Goal: Task Accomplishment & Management: Use online tool/utility

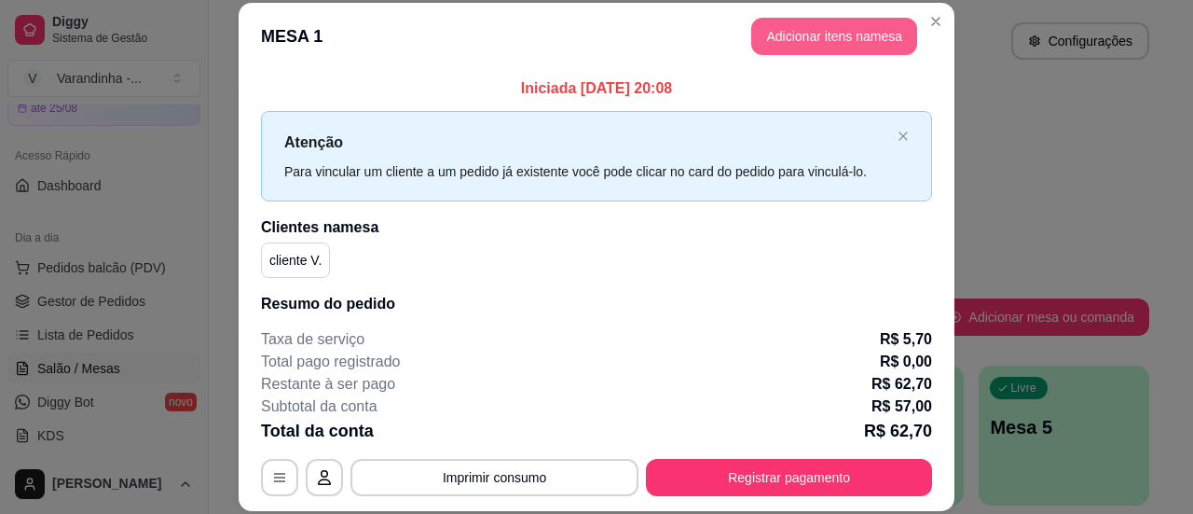
click at [822, 33] on button "Adicionar itens na mesa" at bounding box center [834, 36] width 166 height 37
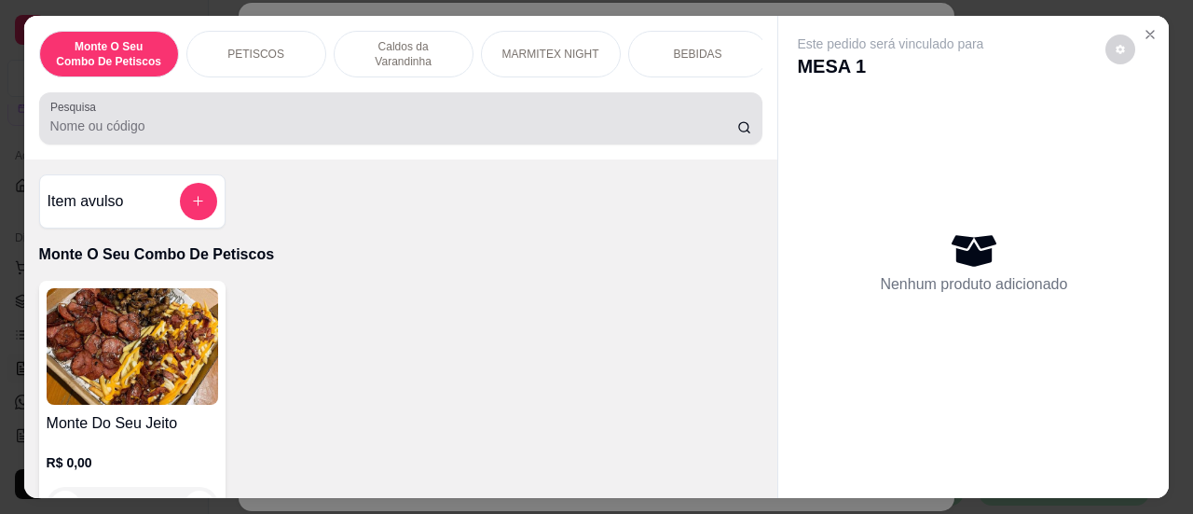
click at [513, 134] on input "Pesquisa" at bounding box center [393, 126] width 687 height 19
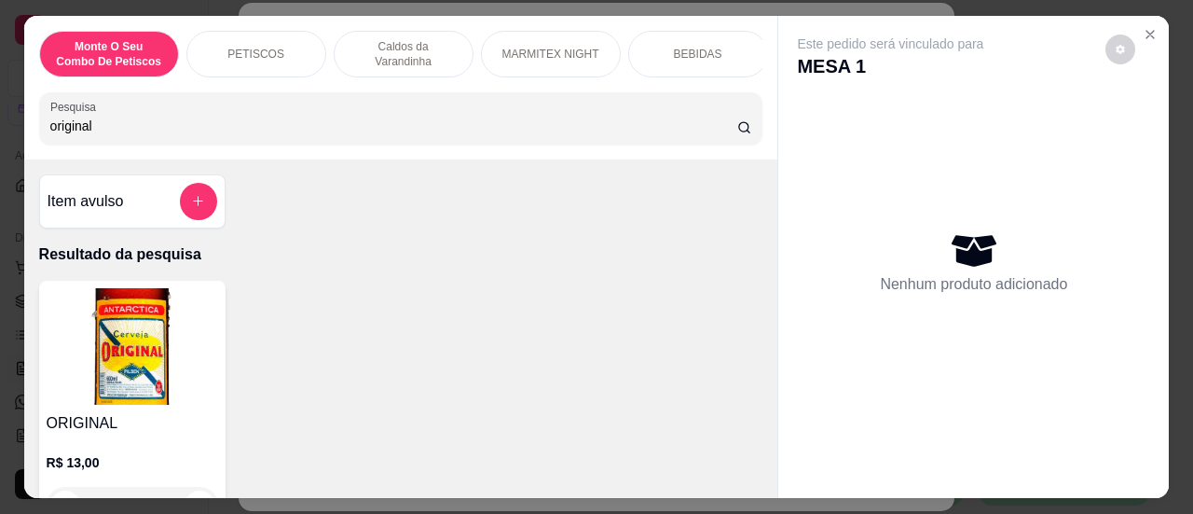
scroll to position [186, 0]
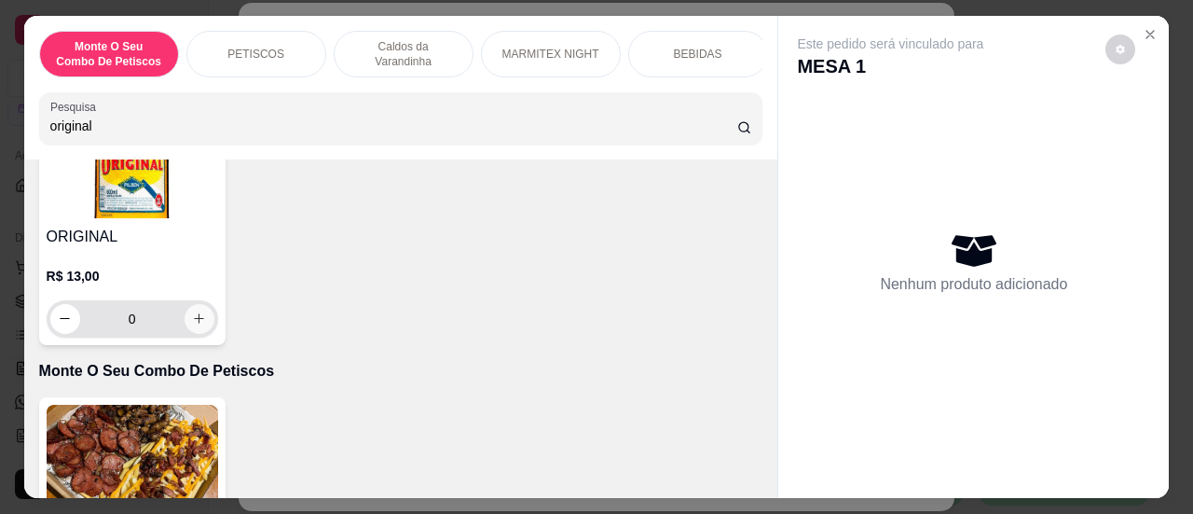
type input "original"
click at [192, 325] on icon "increase-product-quantity" at bounding box center [199, 318] width 14 height 14
type input "1"
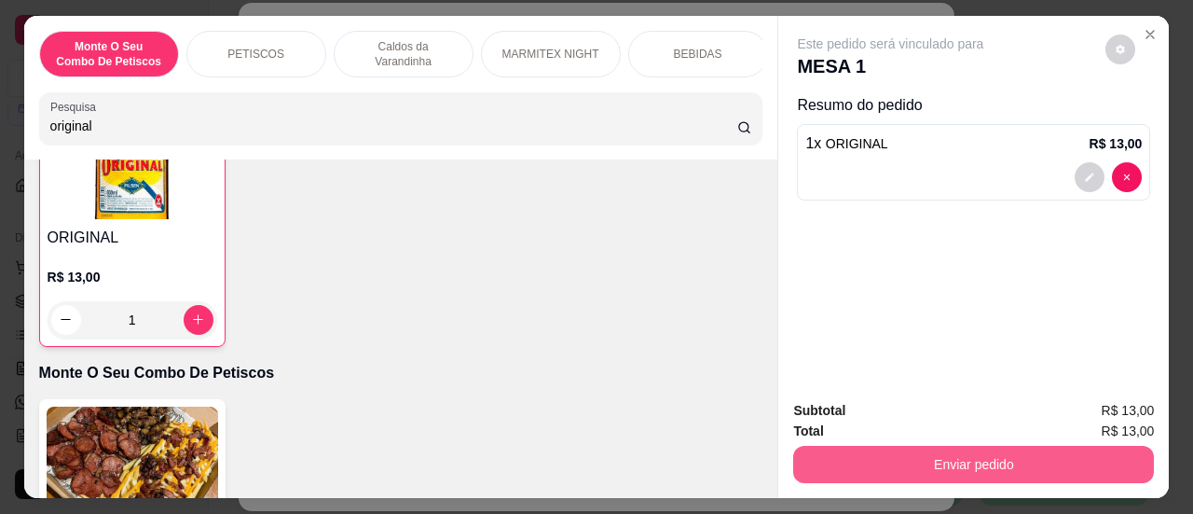
click at [1048, 461] on button "Enviar pedido" at bounding box center [973, 464] width 361 height 37
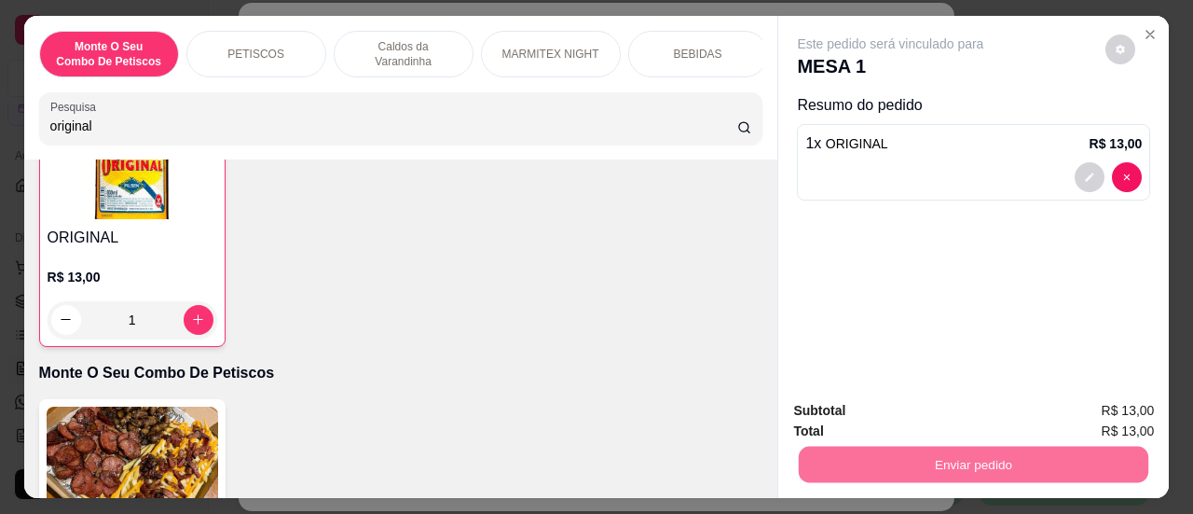
click at [1097, 419] on button "Sim, quero registrar" at bounding box center [1089, 411] width 134 height 34
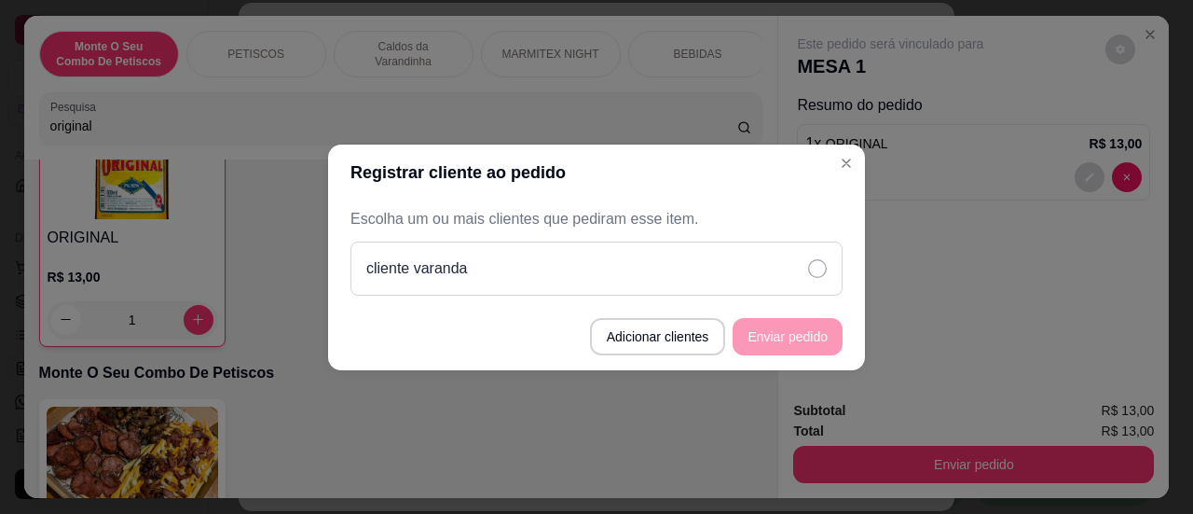
click at [823, 268] on icon at bounding box center [817, 268] width 19 height 19
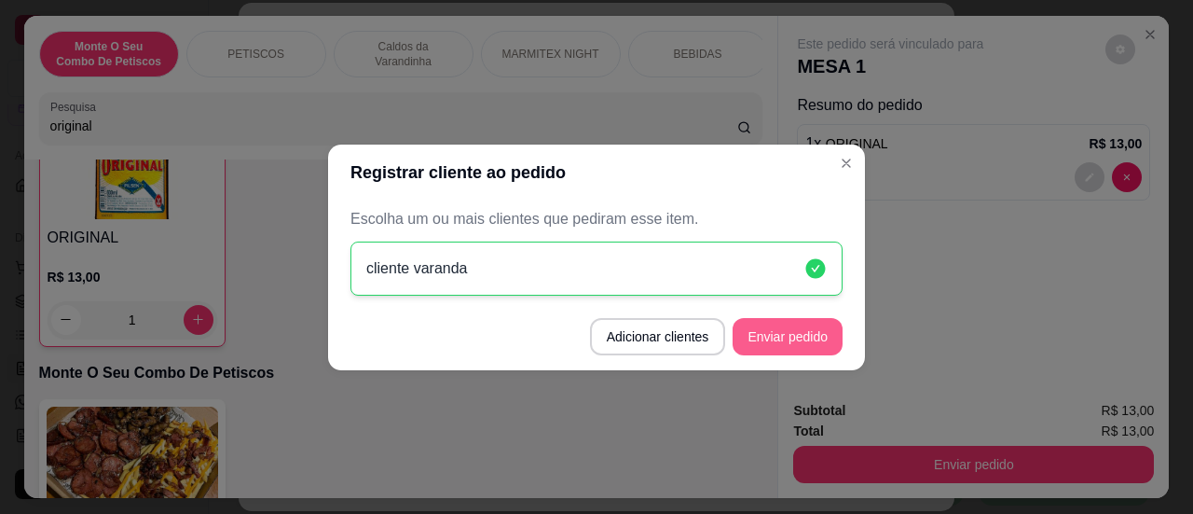
click at [798, 342] on button "Enviar pedido" at bounding box center [788, 336] width 110 height 37
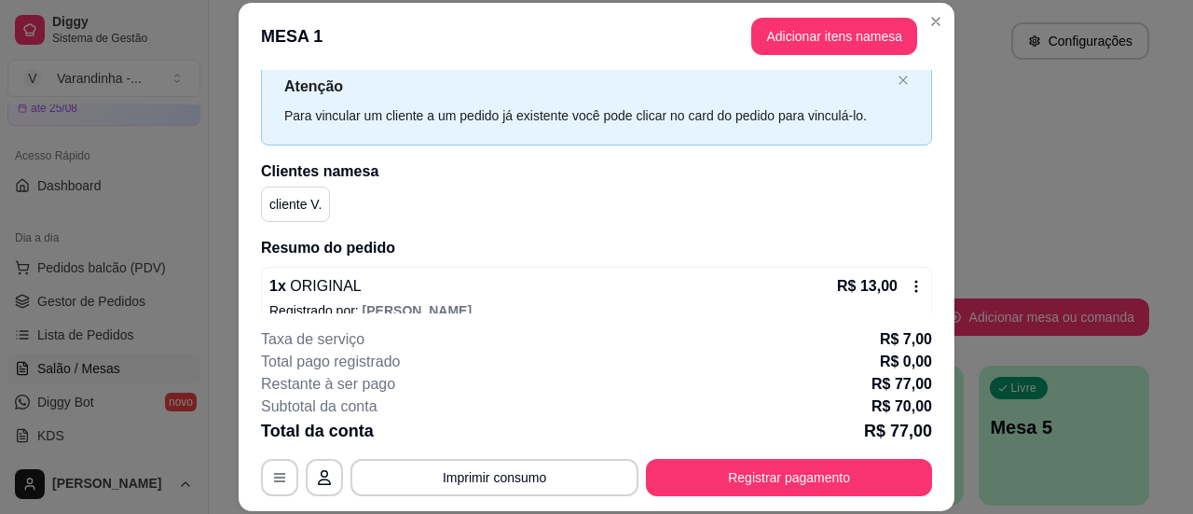
scroll to position [0, 0]
